Goal: Manage account settings

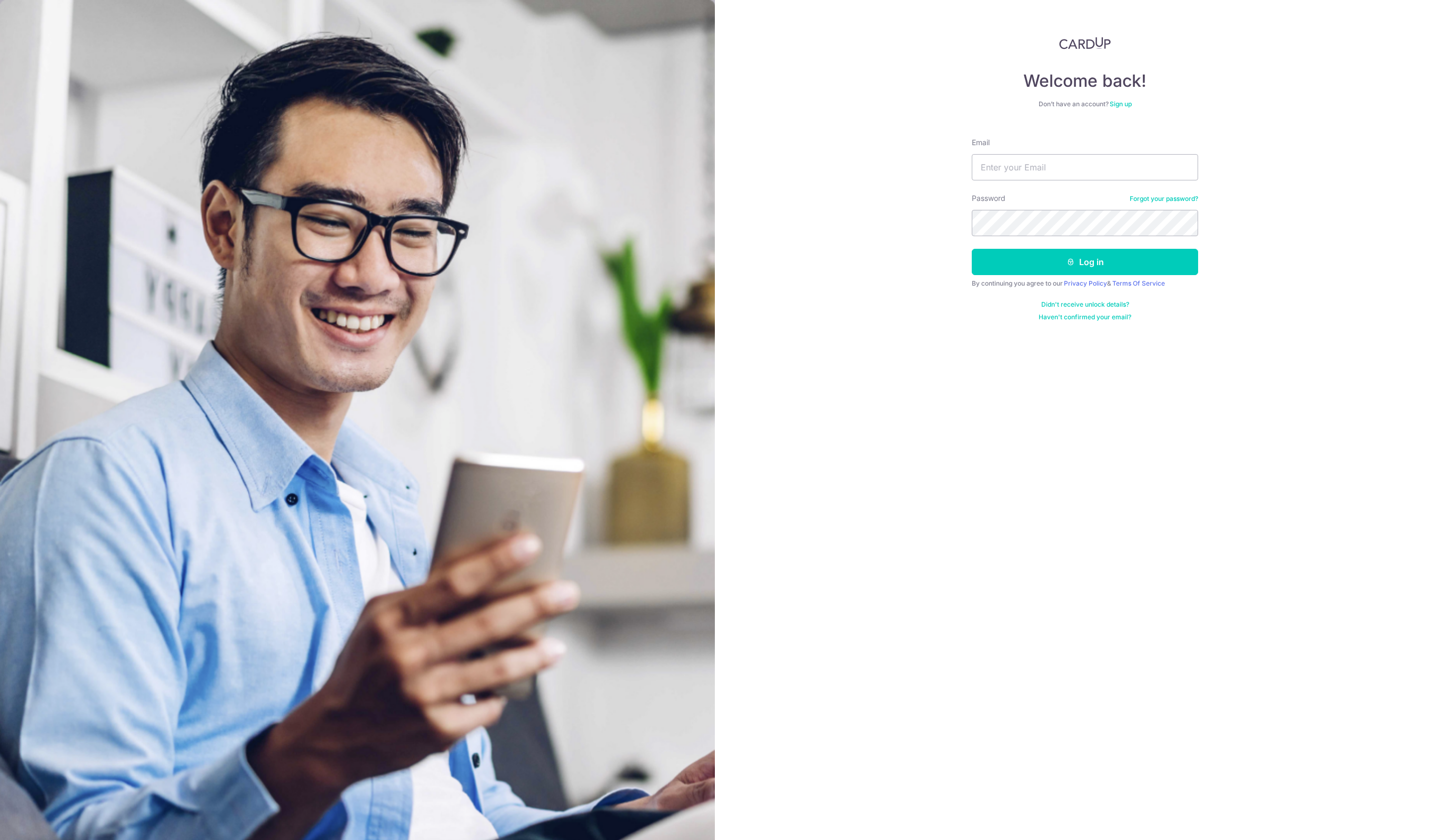
type input "[PERSON_NAME][EMAIL_ADDRESS][DOMAIN_NAME]"
click at [1159, 259] on button "Log in" at bounding box center [1084, 262] width 226 height 26
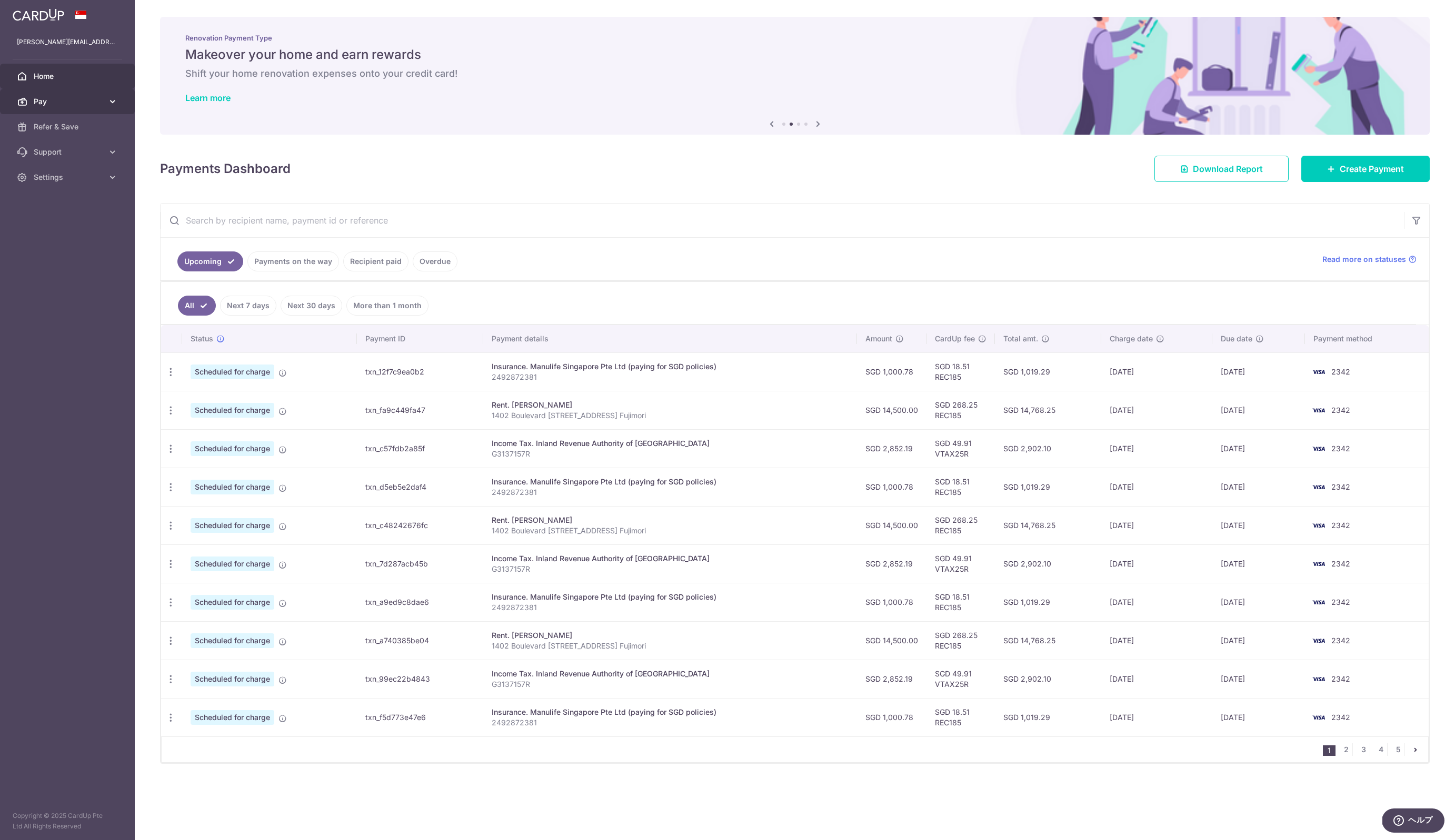
click at [118, 102] on link "Pay" at bounding box center [67, 101] width 135 height 25
click at [110, 238] on icon at bounding box center [113, 241] width 11 height 11
click at [110, 330] on icon at bounding box center [113, 330] width 11 height 11
click at [79, 355] on span "Account" at bounding box center [69, 356] width 69 height 11
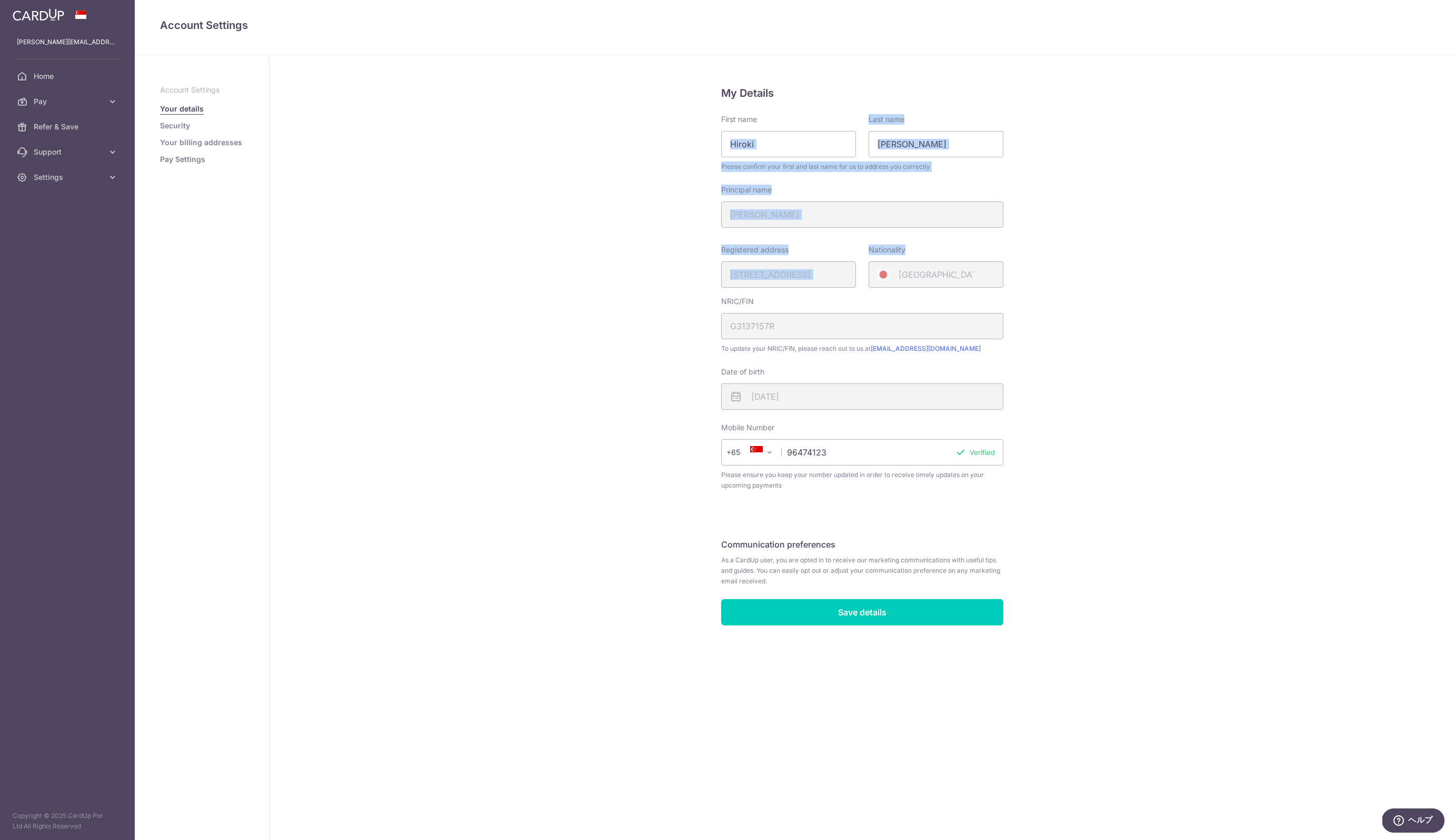
drag, startPoint x: 630, startPoint y: 149, endPoint x: 934, endPoint y: 269, distance: 326.8
click at [934, 269] on div "My Details First name [PERSON_NAME] Last name [PERSON_NAME] Please confirm your…" at bounding box center [862, 448] width 1185 height 785
click at [934, 269] on div "[GEOGRAPHIC_DATA]" at bounding box center [936, 275] width 135 height 26
drag, startPoint x: 934, startPoint y: 269, endPoint x: 933, endPoint y: 367, distance: 98.0
click at [933, 367] on fieldset "My Details First name [PERSON_NAME] Last name [PERSON_NAME] Please confirm your…" at bounding box center [863, 294] width 282 height 419
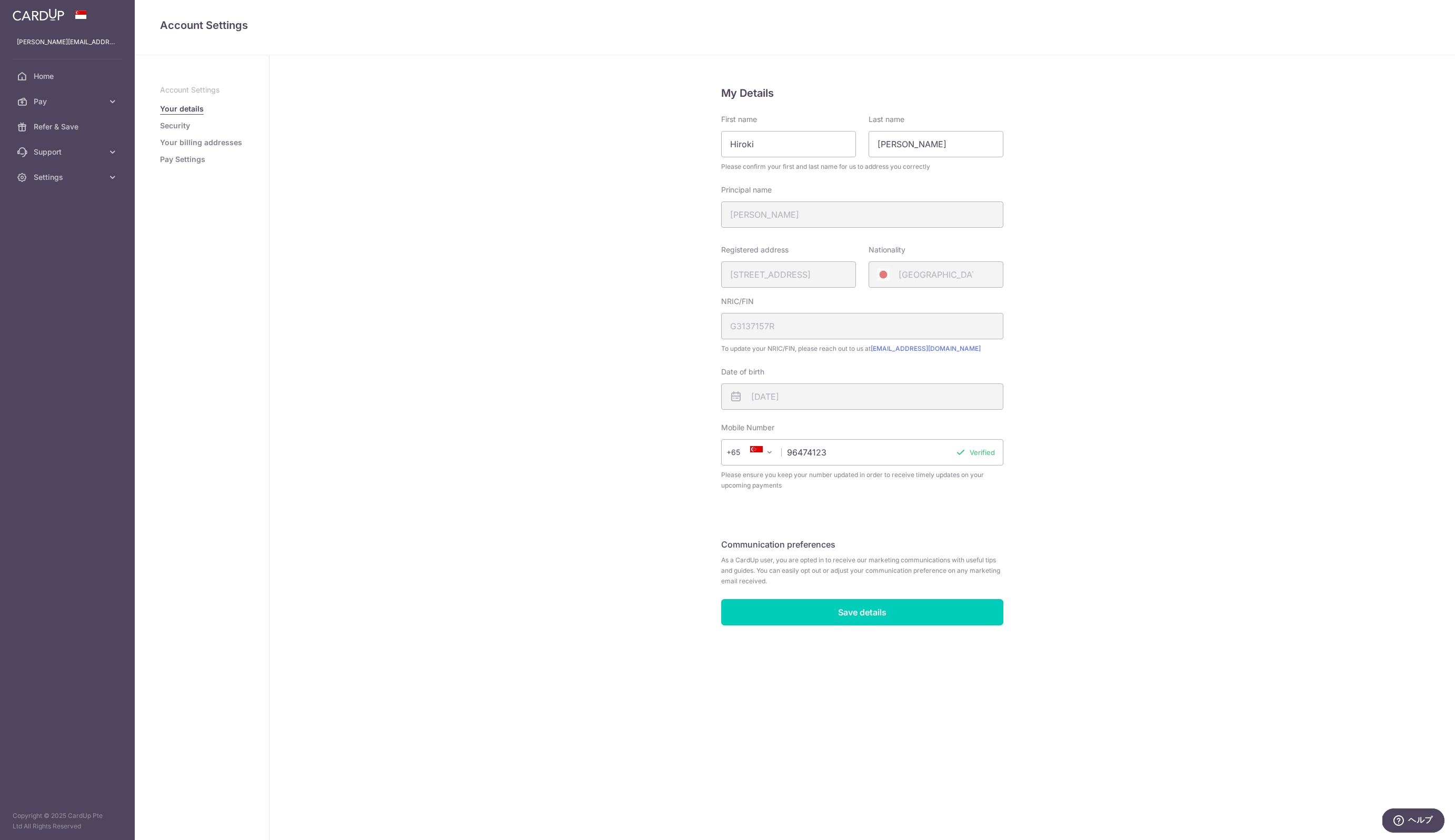
click at [933, 367] on div "Date of birth [DATE]" at bounding box center [863, 388] width 282 height 43
drag, startPoint x: 837, startPoint y: 347, endPoint x: 730, endPoint y: 319, distance: 110.6
click at [730, 319] on div "NRIC/FIN G3137157R To update your NRIC/FIN, please reach out to us at [EMAIL_AD…" at bounding box center [863, 325] width 282 height 58
click at [730, 319] on div "NRIC/FIN G3137157R" at bounding box center [863, 318] width 282 height 43
click at [679, 309] on div "My Details First name [PERSON_NAME] Last name [PERSON_NAME] Please confirm your…" at bounding box center [862, 448] width 1185 height 785
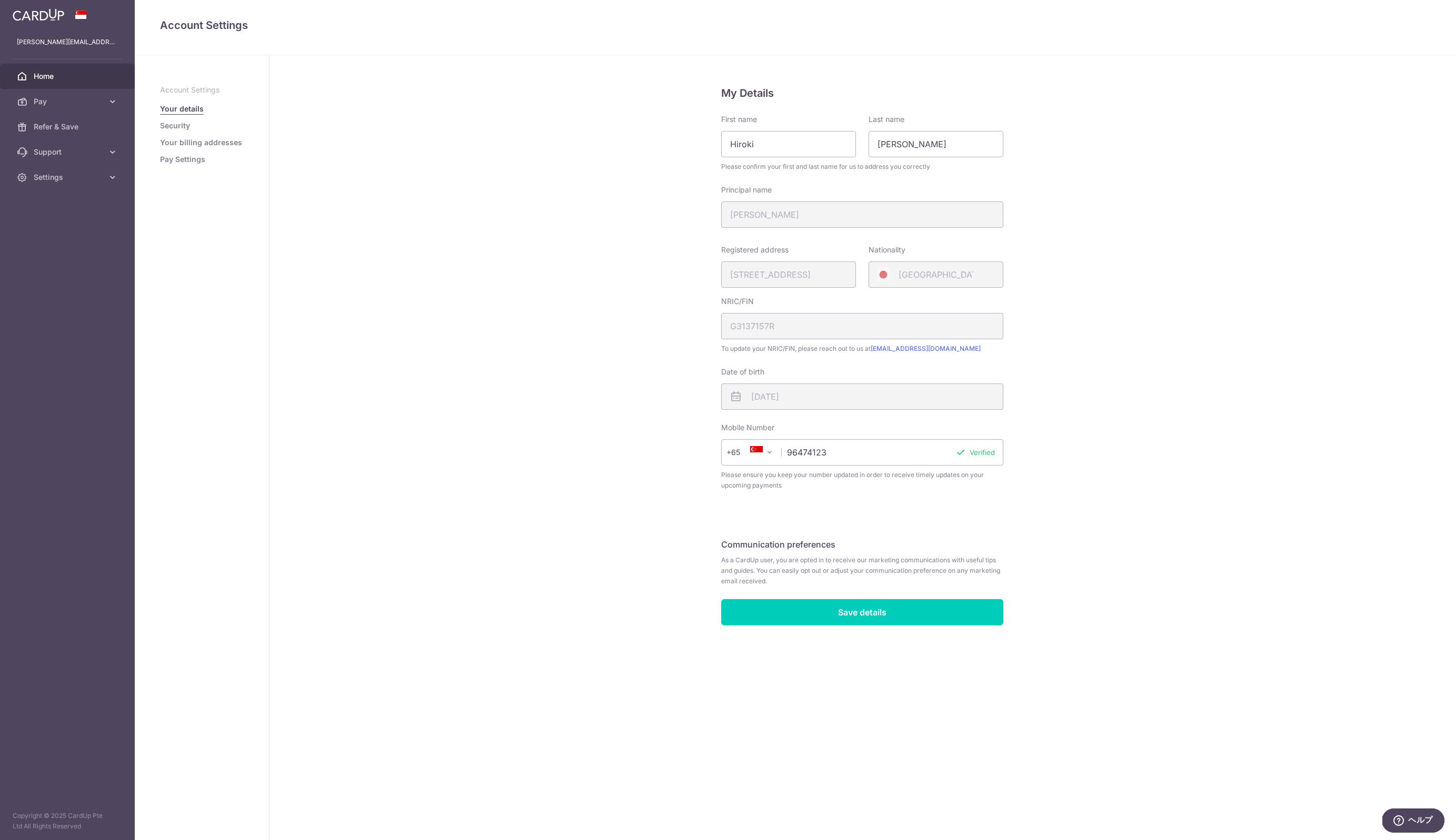
click at [69, 67] on link "Home" at bounding box center [67, 76] width 135 height 25
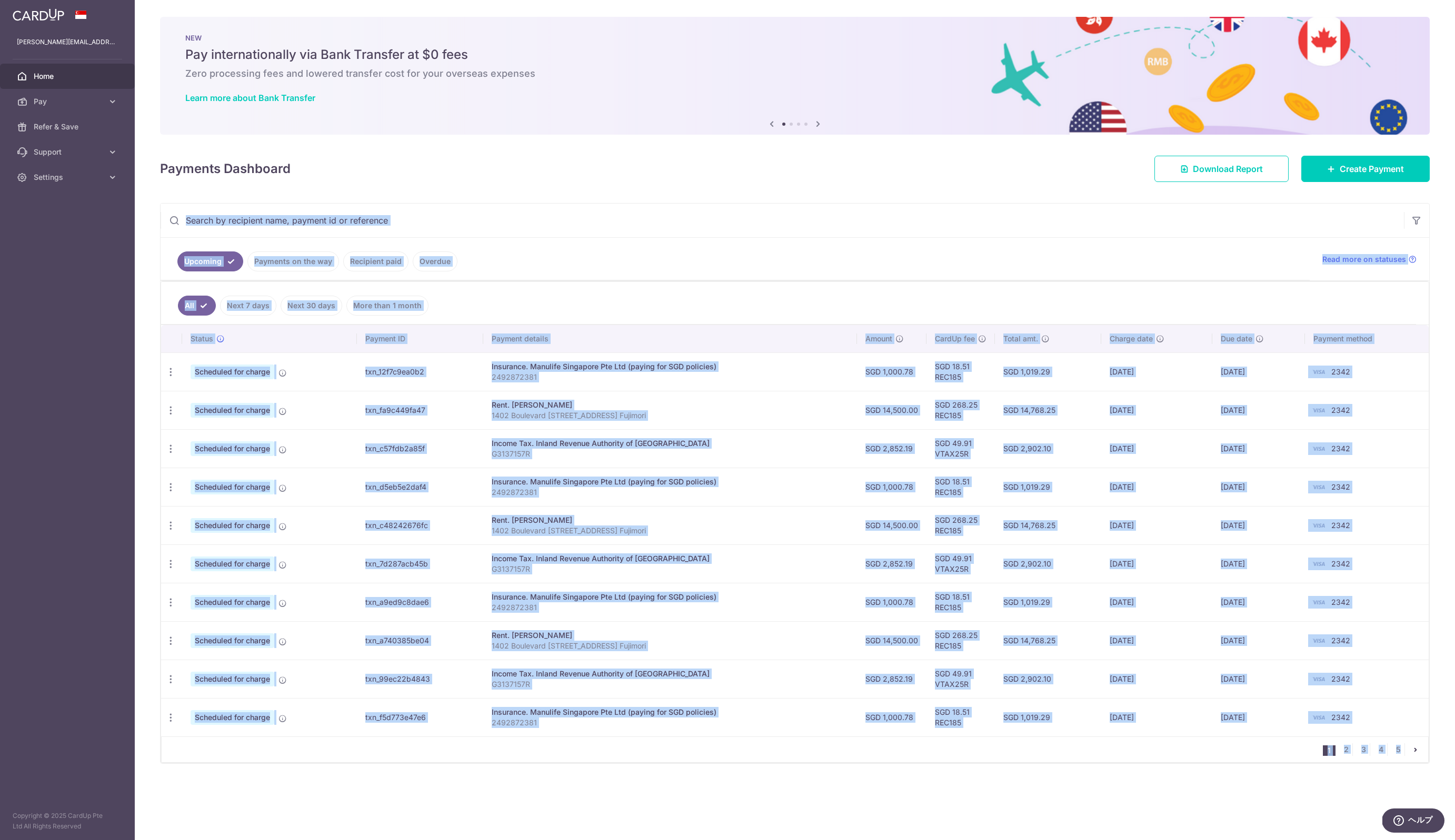
drag, startPoint x: 532, startPoint y: 155, endPoint x: 1061, endPoint y: 800, distance: 834.2
click at [1061, 800] on div "× Pause Schedule Pause all future payments in this series Pause just this one p…" at bounding box center [795, 420] width 1320 height 840
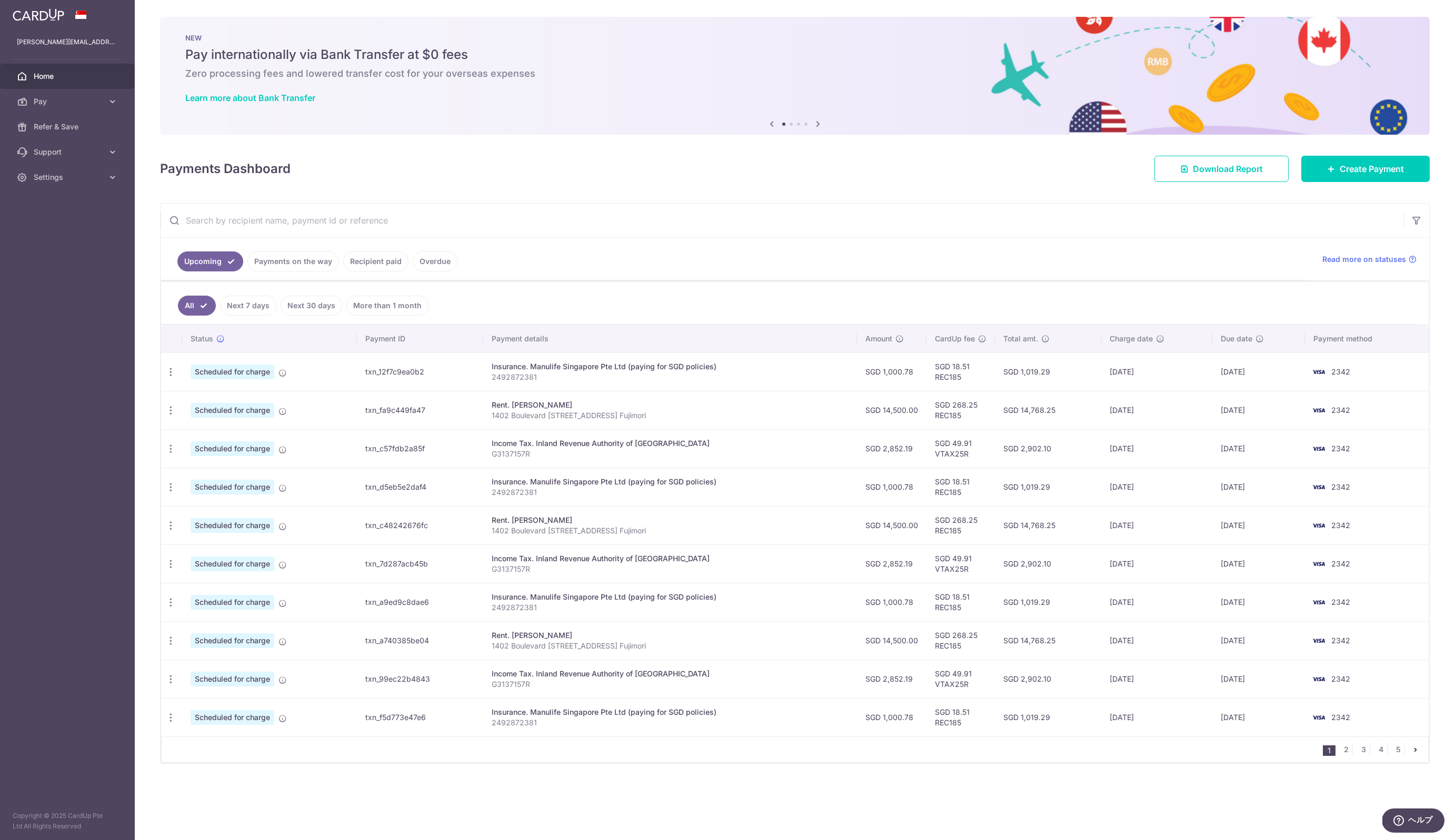
click at [1061, 800] on div "× Pause Schedule Pause all future payments in this series Pause just this one p…" at bounding box center [795, 420] width 1320 height 840
drag, startPoint x: 1061, startPoint y: 800, endPoint x: 782, endPoint y: 309, distance: 564.7
click at [783, 309] on div "× Pause Schedule Pause all future payments in this series Pause just this one p…" at bounding box center [795, 420] width 1320 height 840
click at [782, 309] on ul "All Next 7 days Next 30 days More than 1 month" at bounding box center [788, 303] width 1254 height 42
drag, startPoint x: 782, startPoint y: 309, endPoint x: 899, endPoint y: 784, distance: 489.2
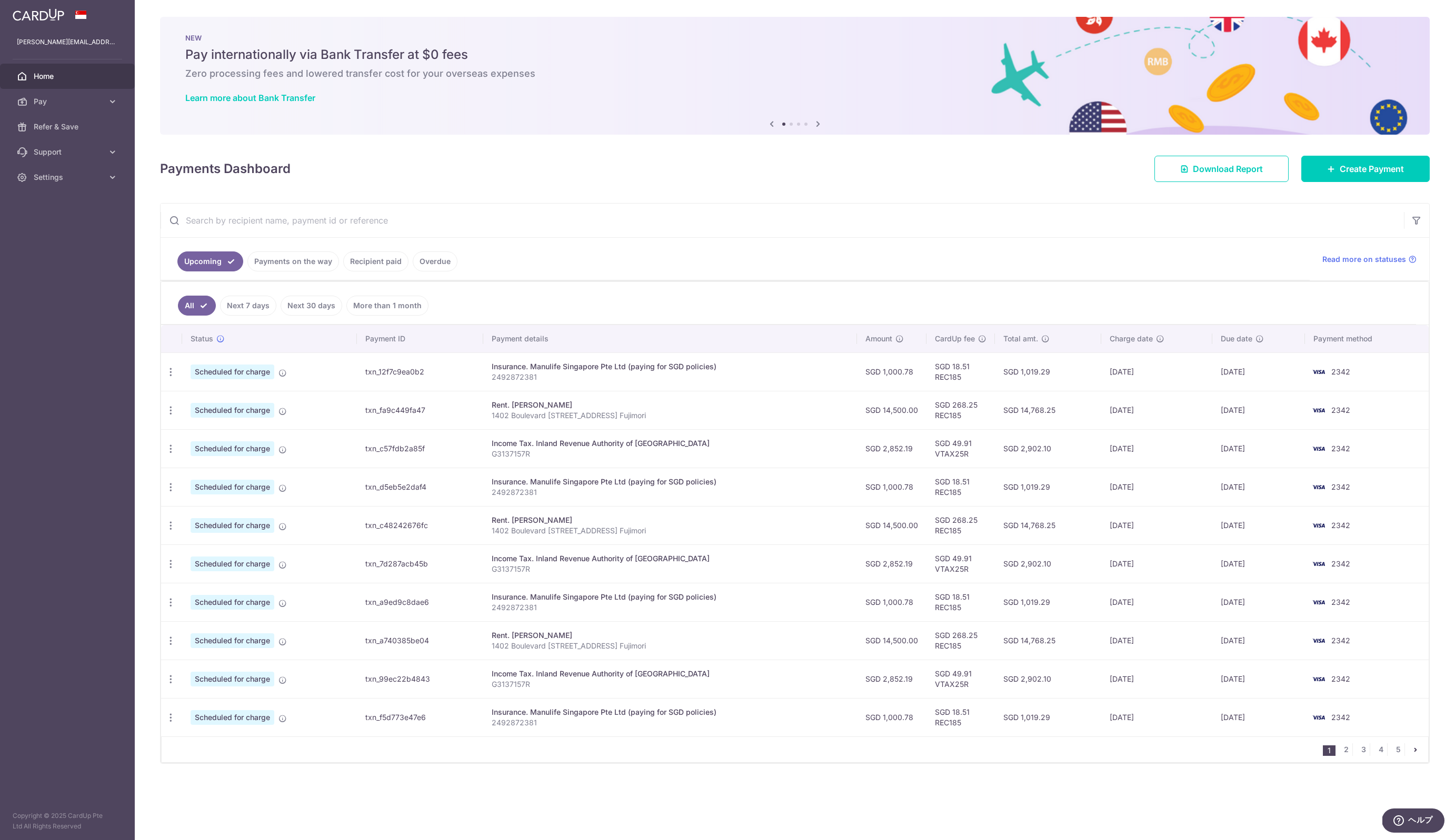
click at [899, 784] on div "× Pause Schedule Pause all future payments in this series Pause just this one p…" at bounding box center [795, 420] width 1320 height 840
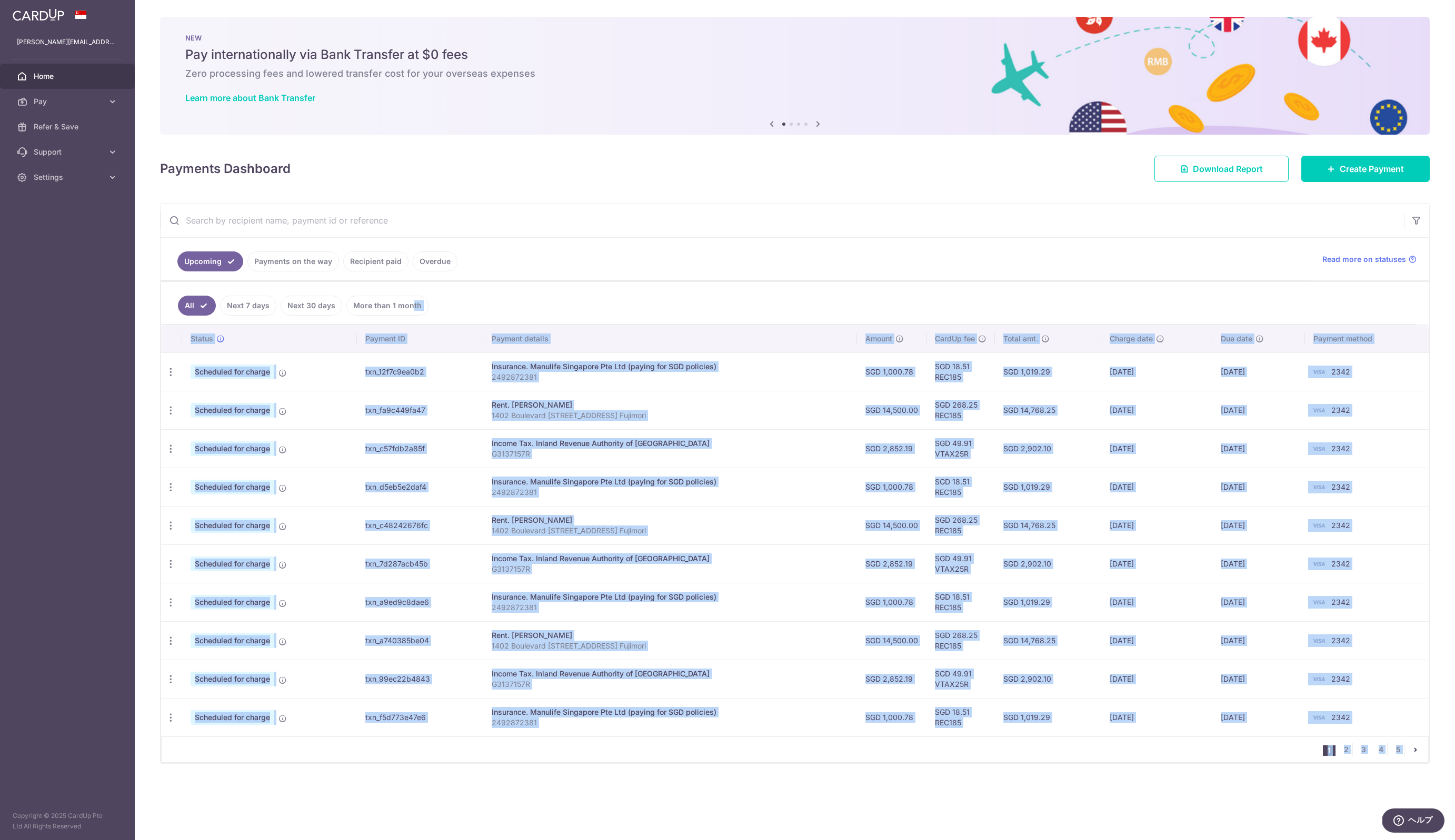
drag, startPoint x: 899, startPoint y: 784, endPoint x: 559, endPoint y: 294, distance: 596.4
click at [559, 294] on div "× Pause Schedule Pause all future payments in this series Pause just this one p…" at bounding box center [795, 420] width 1320 height 840
click at [559, 294] on ul "All Next 7 days Next 30 days More than 1 month" at bounding box center [788, 303] width 1254 height 42
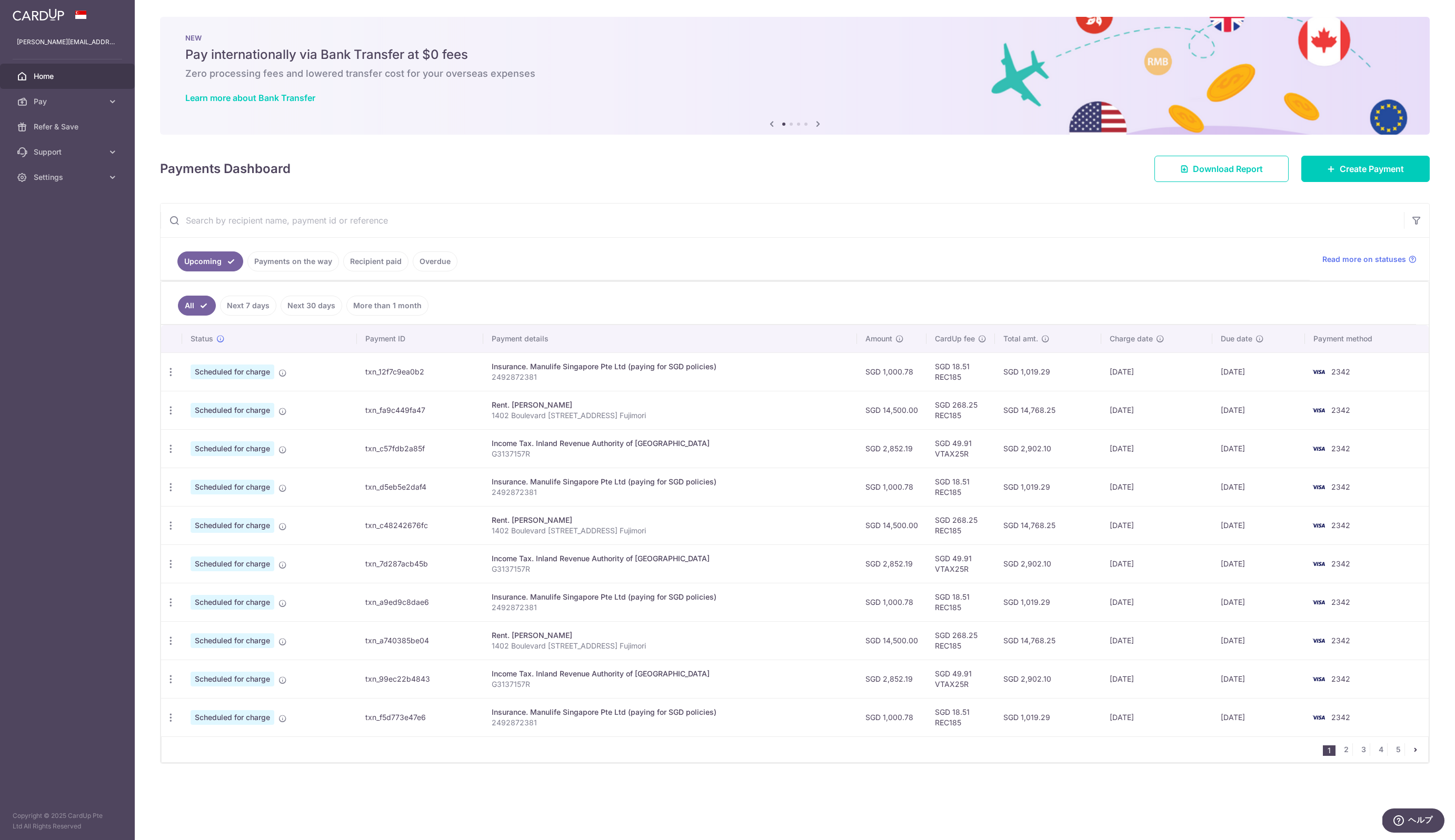
click at [410, 314] on link "More than 1 month" at bounding box center [387, 305] width 82 height 20
click at [185, 310] on link "All" at bounding box center [190, 305] width 23 height 20
drag, startPoint x: 241, startPoint y: 37, endPoint x: 437, endPoint y: 72, distance: 199.1
click at [437, 72] on div "NEW Pay internationally via Bank Transfer at $0 fees Zero processing fees and l…" at bounding box center [794, 69] width 1269 height 105
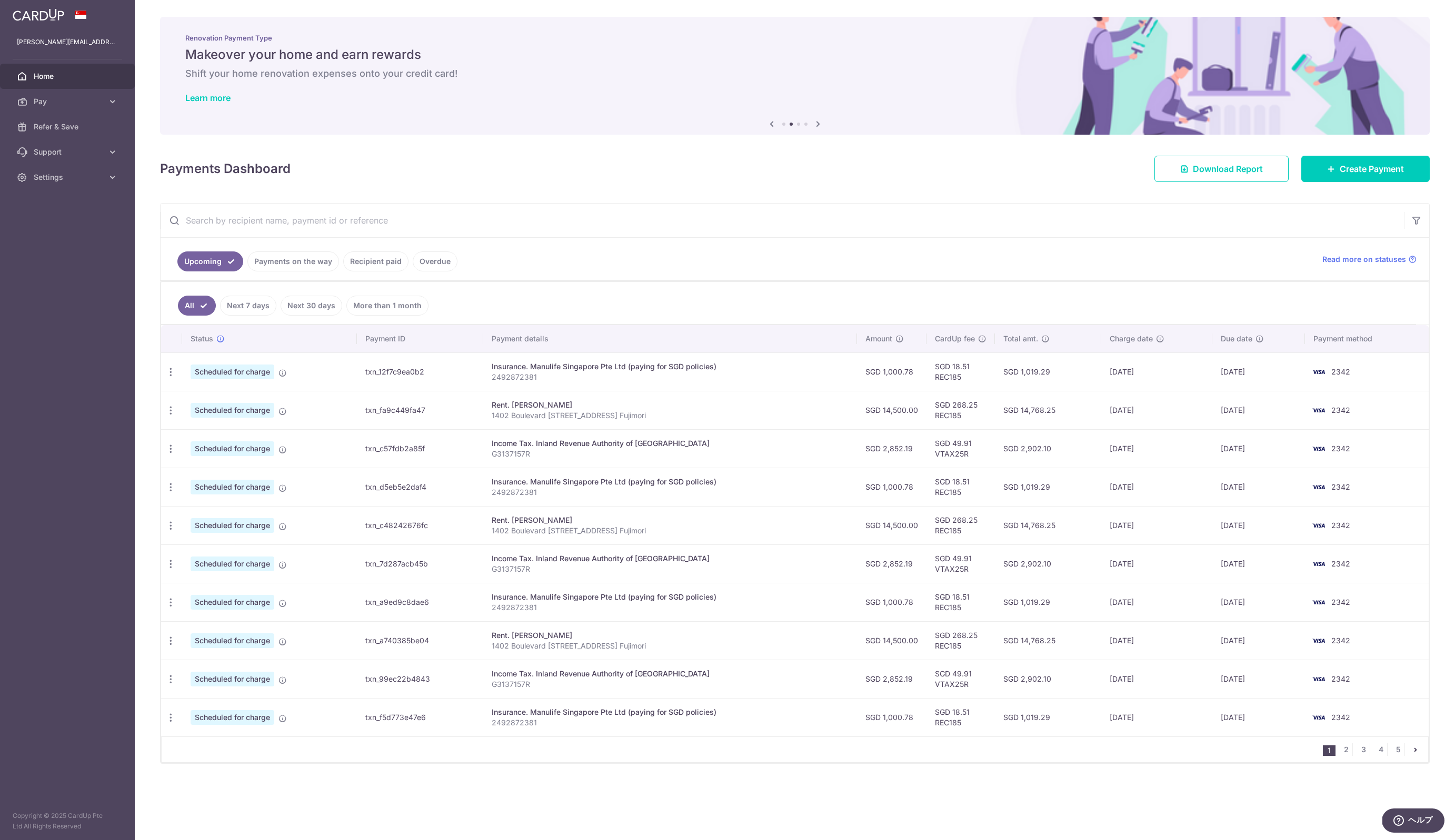
click at [437, 72] on h6 "Shift your home renovation expenses onto your credit card!" at bounding box center [795, 73] width 1219 height 12
click at [769, 120] on icon at bounding box center [771, 123] width 12 height 13
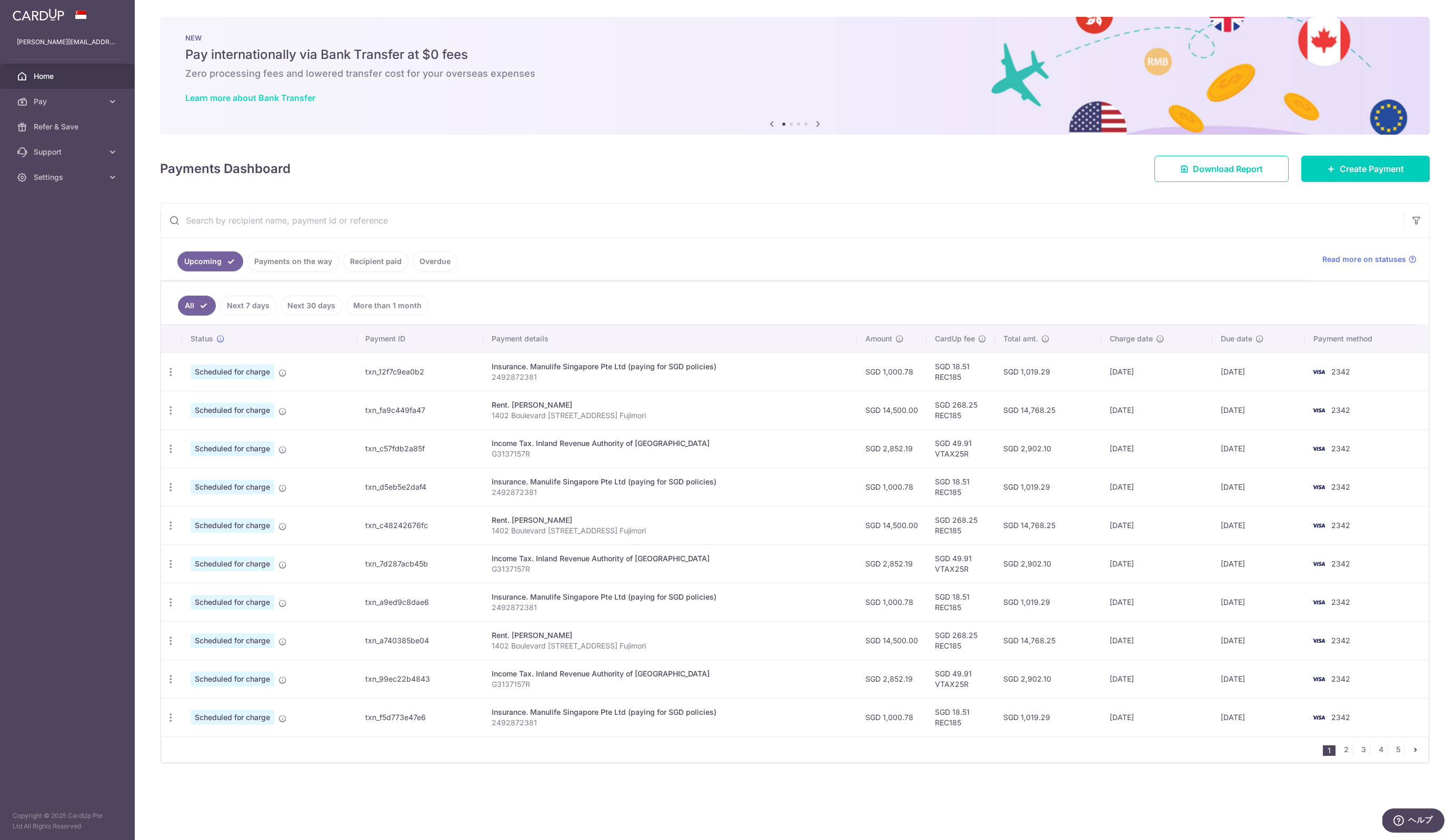
click at [312, 99] on link "Learn more about Bank Transfer" at bounding box center [250, 98] width 130 height 11
